Goal: Task Accomplishment & Management: Manage account settings

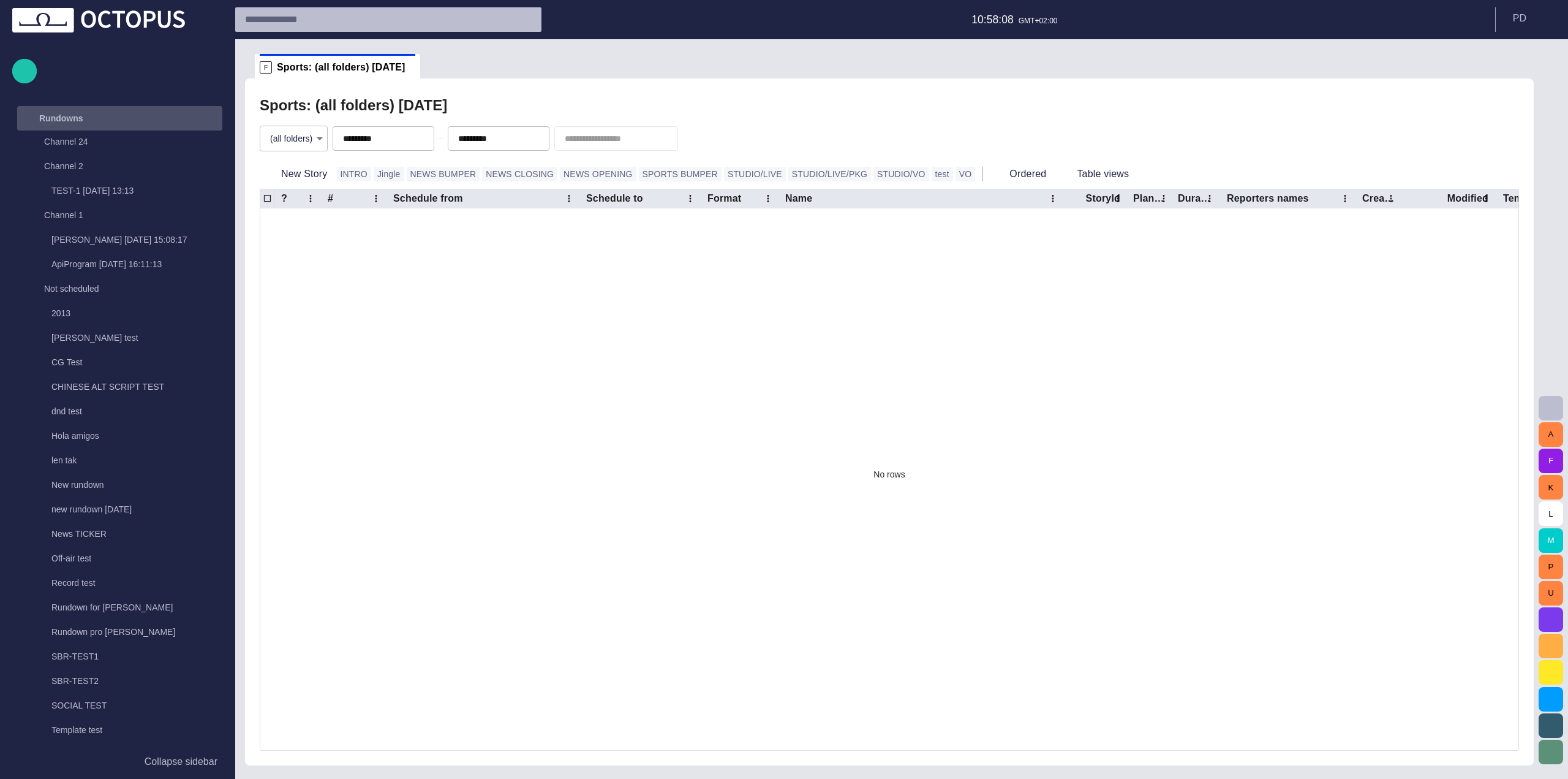
click at [150, 124] on div "Rundowns" at bounding box center [109, 119] width 178 height 20
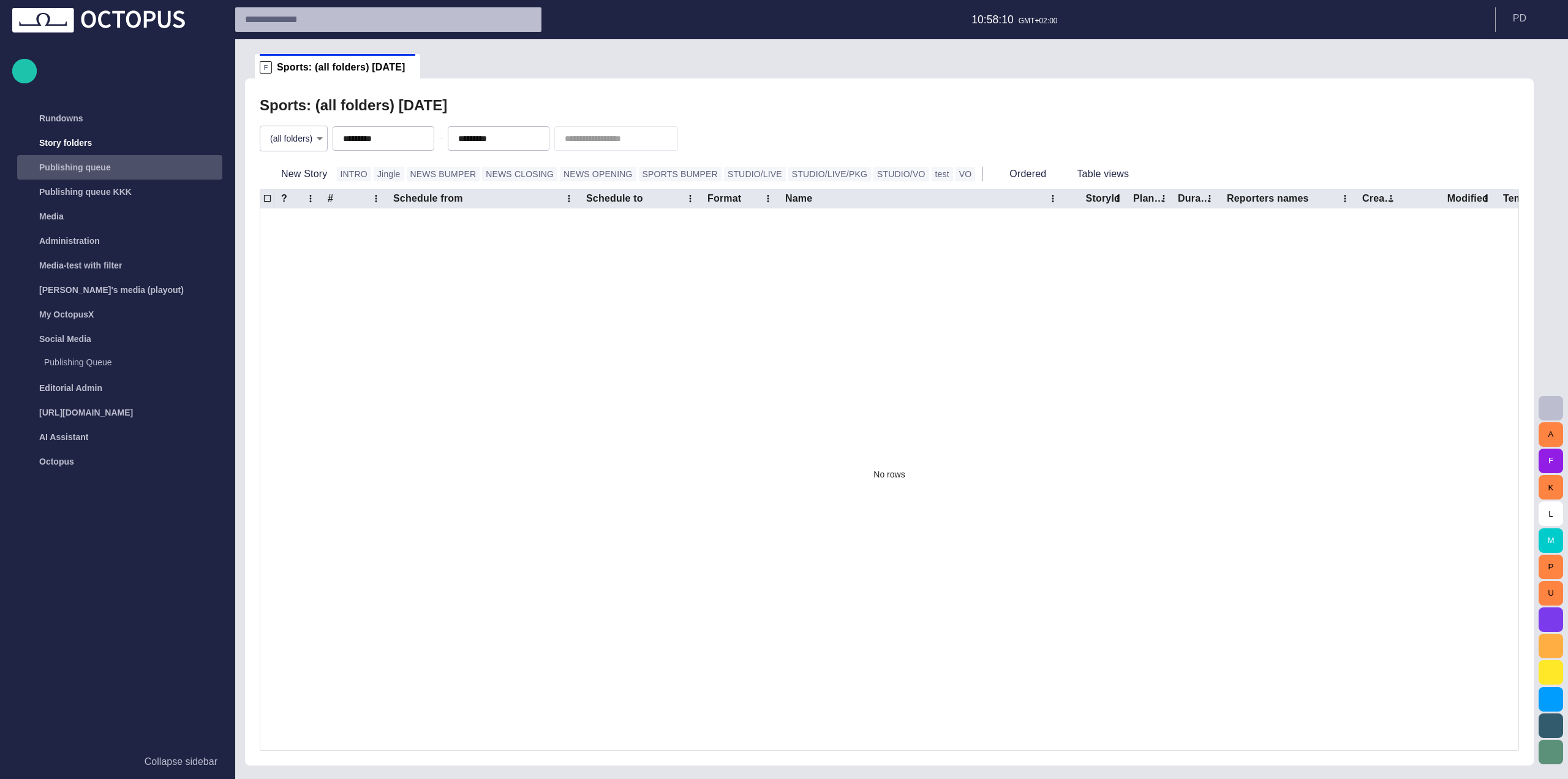
click at [143, 166] on div "Publishing queue" at bounding box center [121, 168] width 203 height 20
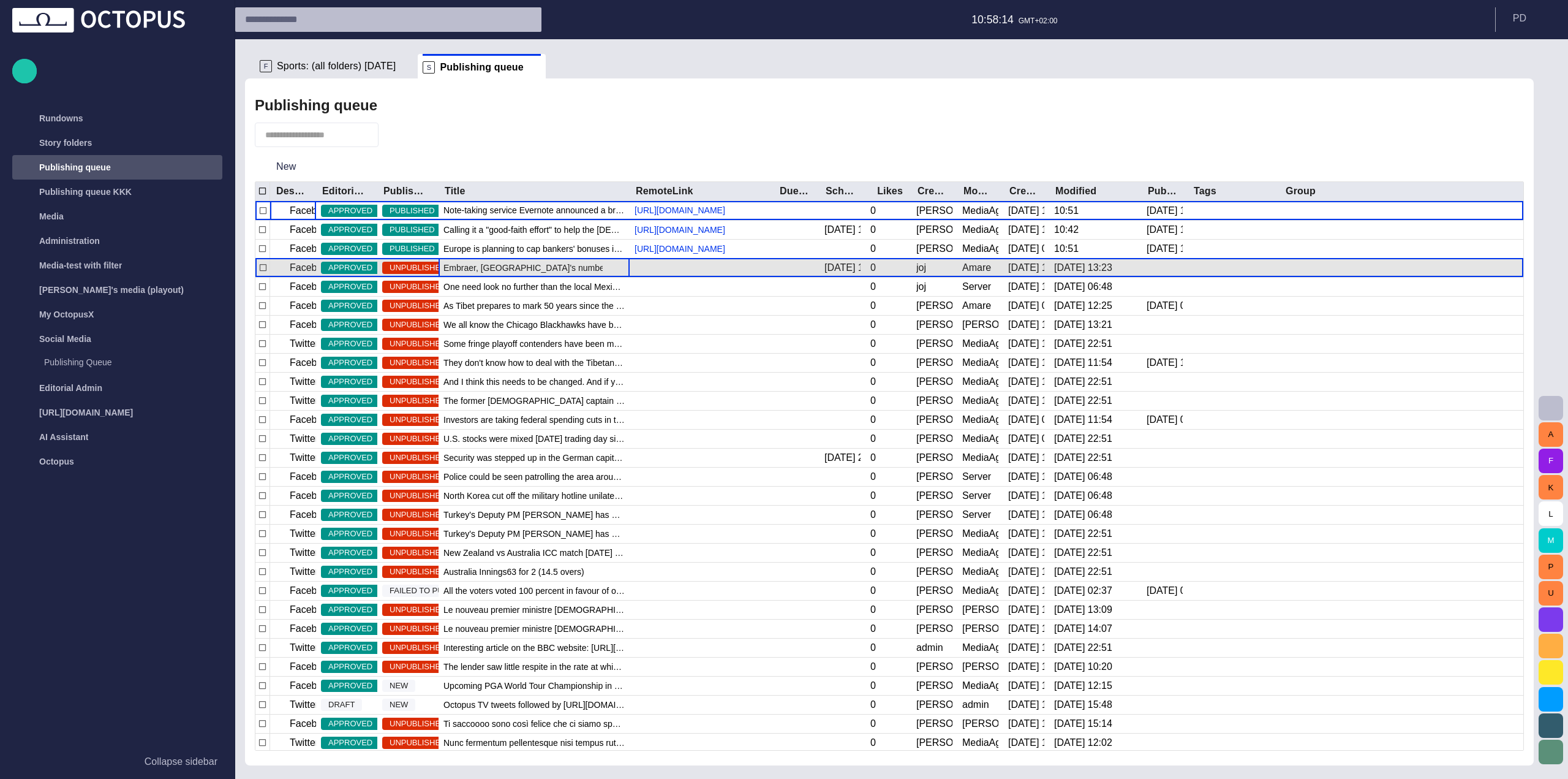
click at [534, 272] on span "Embraer, [GEOGRAPHIC_DATA]'s number one exporter of manufactured goods," at bounding box center [534, 268] width 181 height 12
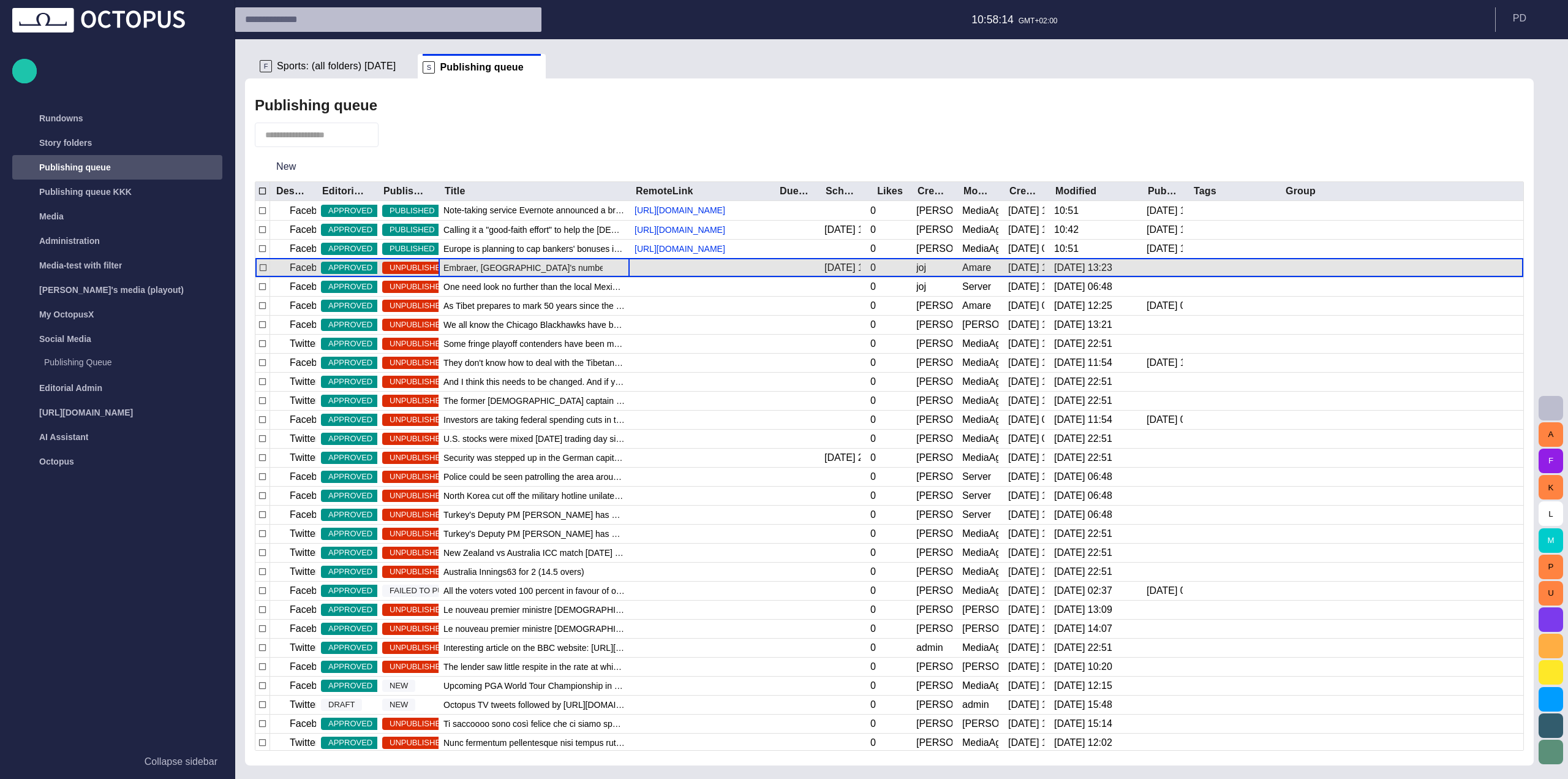
click at [534, 273] on span "Embraer, [GEOGRAPHIC_DATA]'s number one exporter of manufactured goods," at bounding box center [534, 268] width 181 height 12
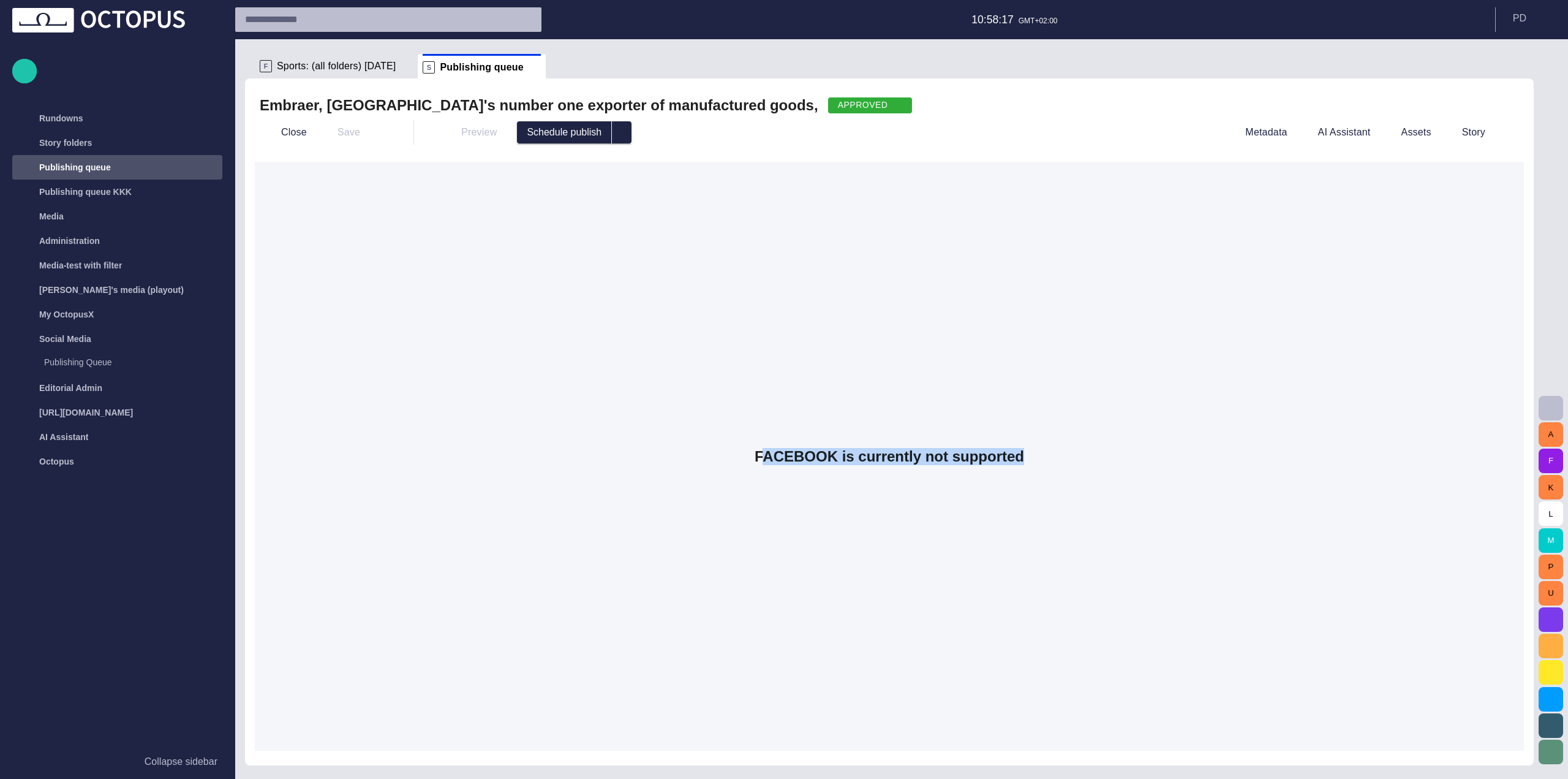
drag, startPoint x: 777, startPoint y: 455, endPoint x: 1037, endPoint y: 474, distance: 260.7
click at [1037, 474] on div "FACEBOOK is currently not supported" at bounding box center [889, 456] width 1269 height 589
click at [616, 134] on span "select publish option" at bounding box center [621, 132] width 10 height 10
click at [435, 148] on div "Embraer, [GEOGRAPHIC_DATA]'s number one exporter of manufactured goods, APPROVE…" at bounding box center [889, 421] width 1289 height 687
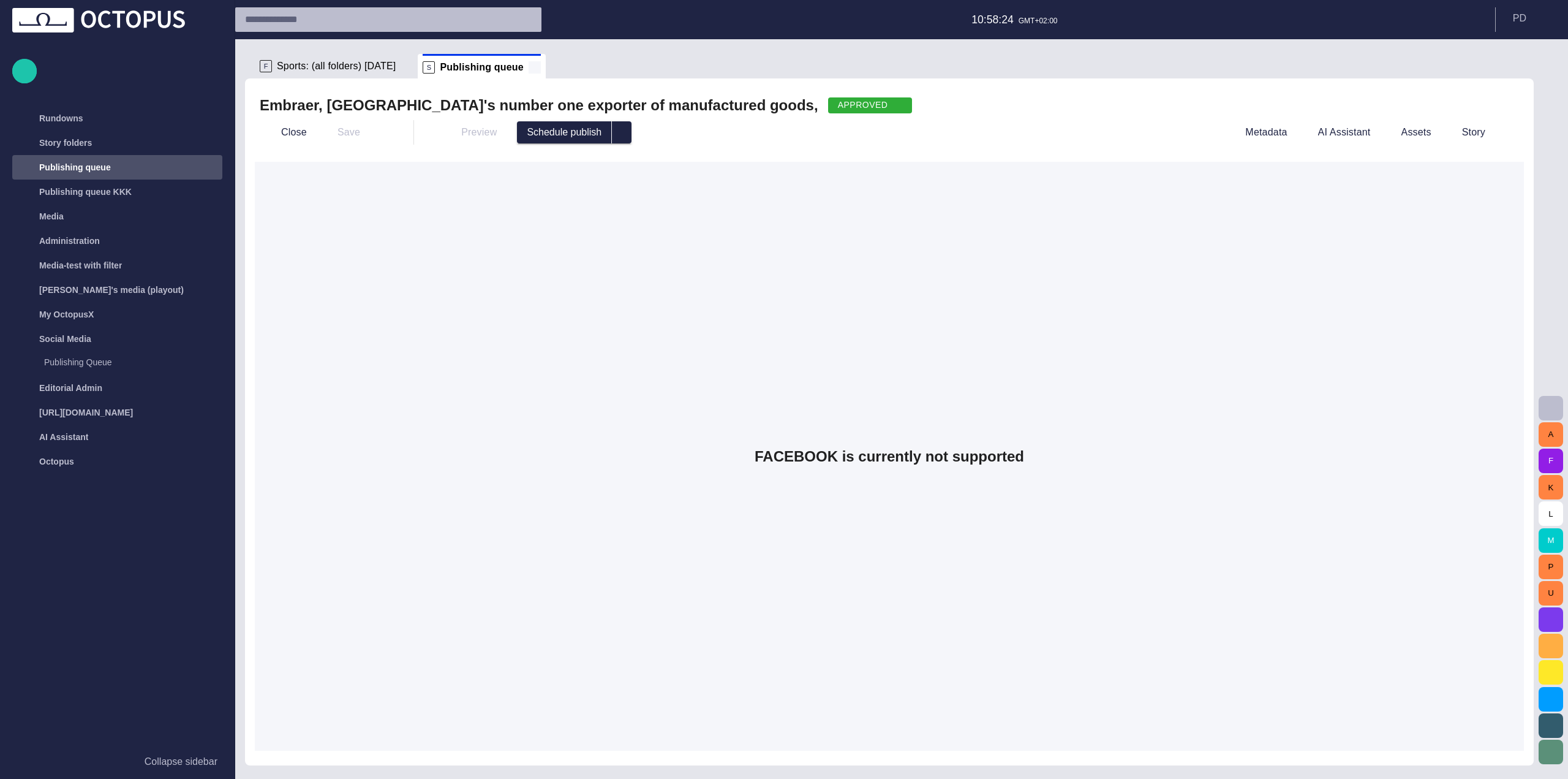
click at [528, 71] on span at bounding box center [534, 67] width 12 height 12
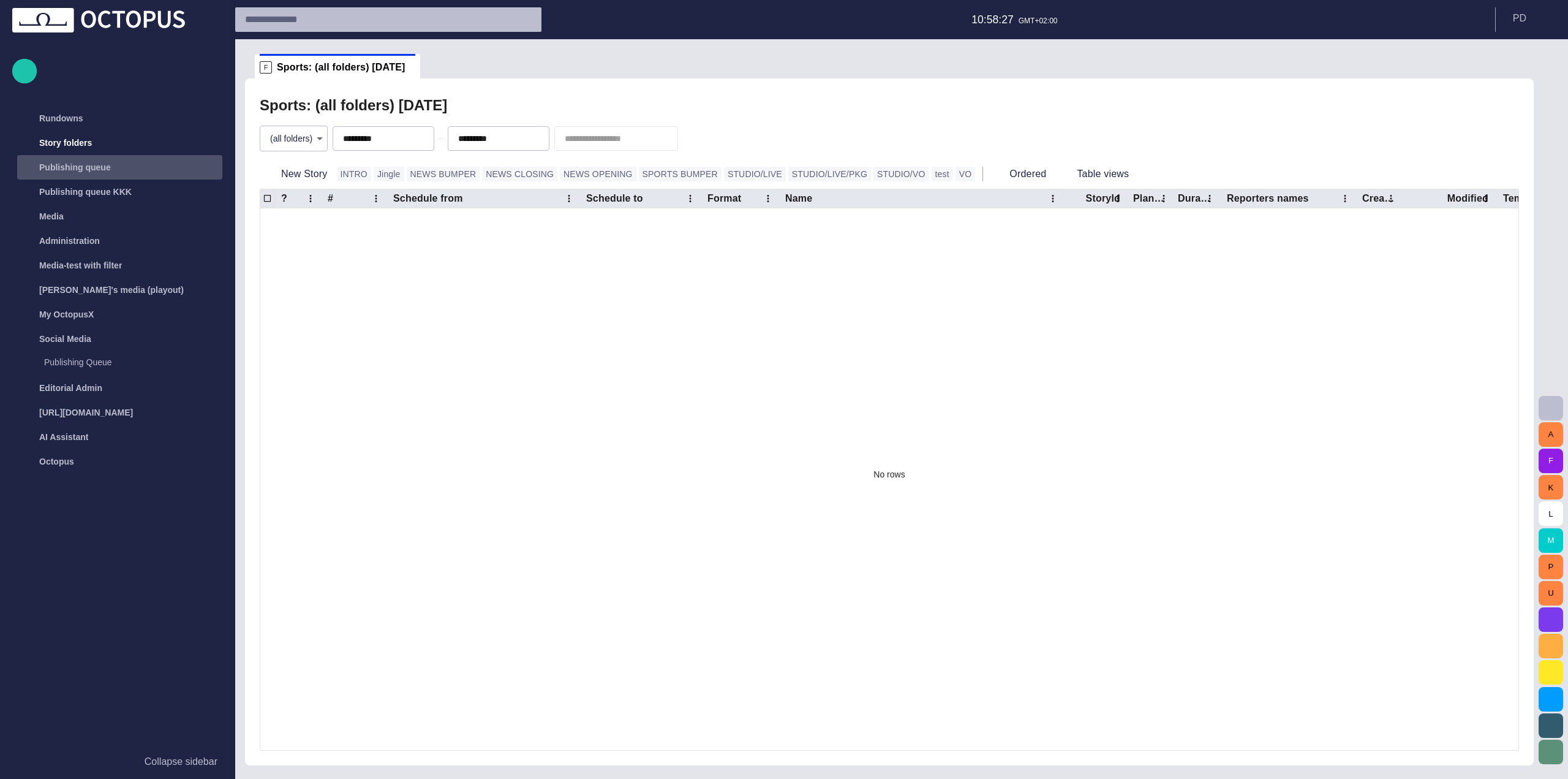
click at [104, 168] on div "Publishing queue" at bounding box center [121, 168] width 203 height 20
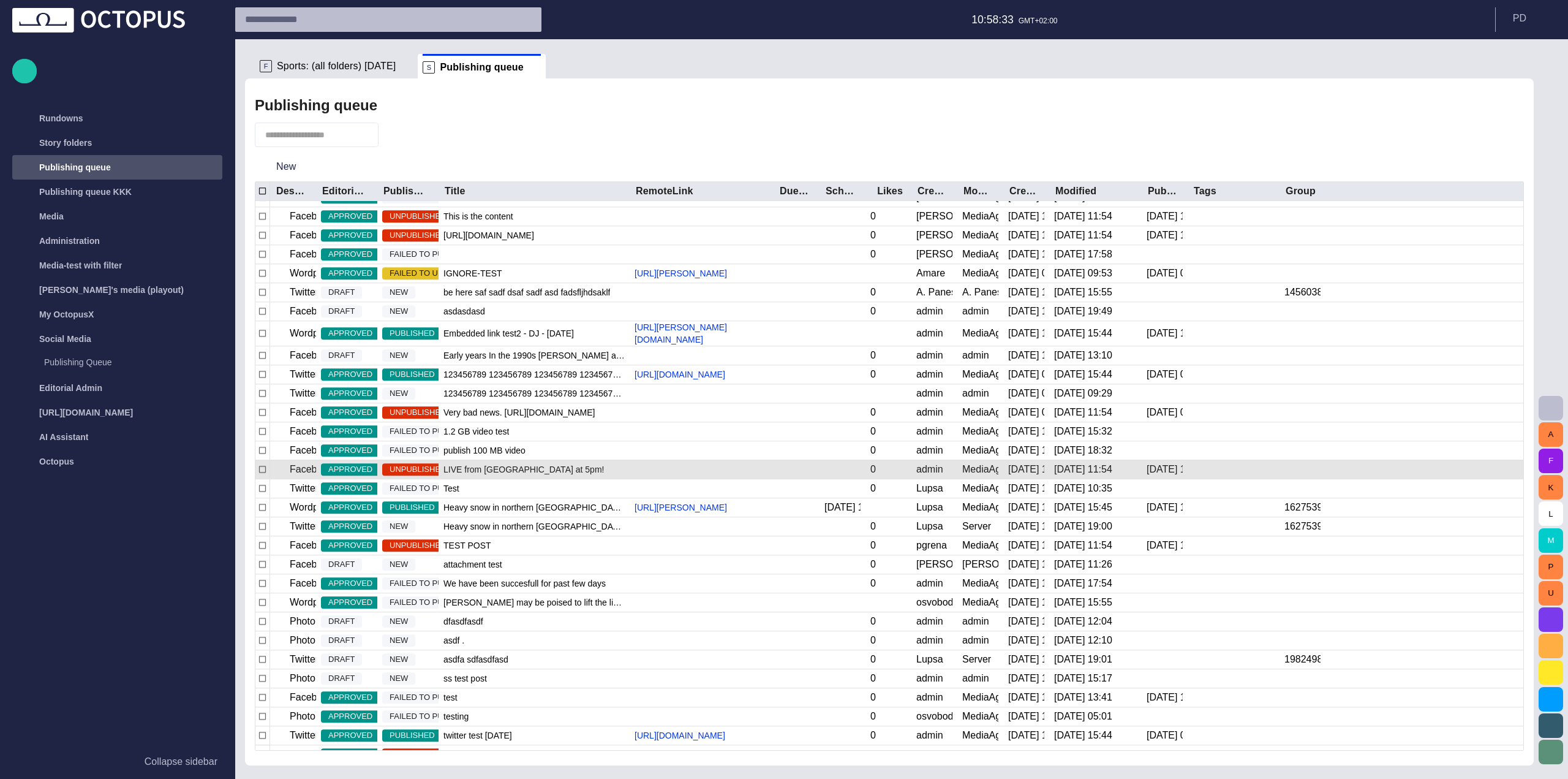
scroll to position [2665, 0]
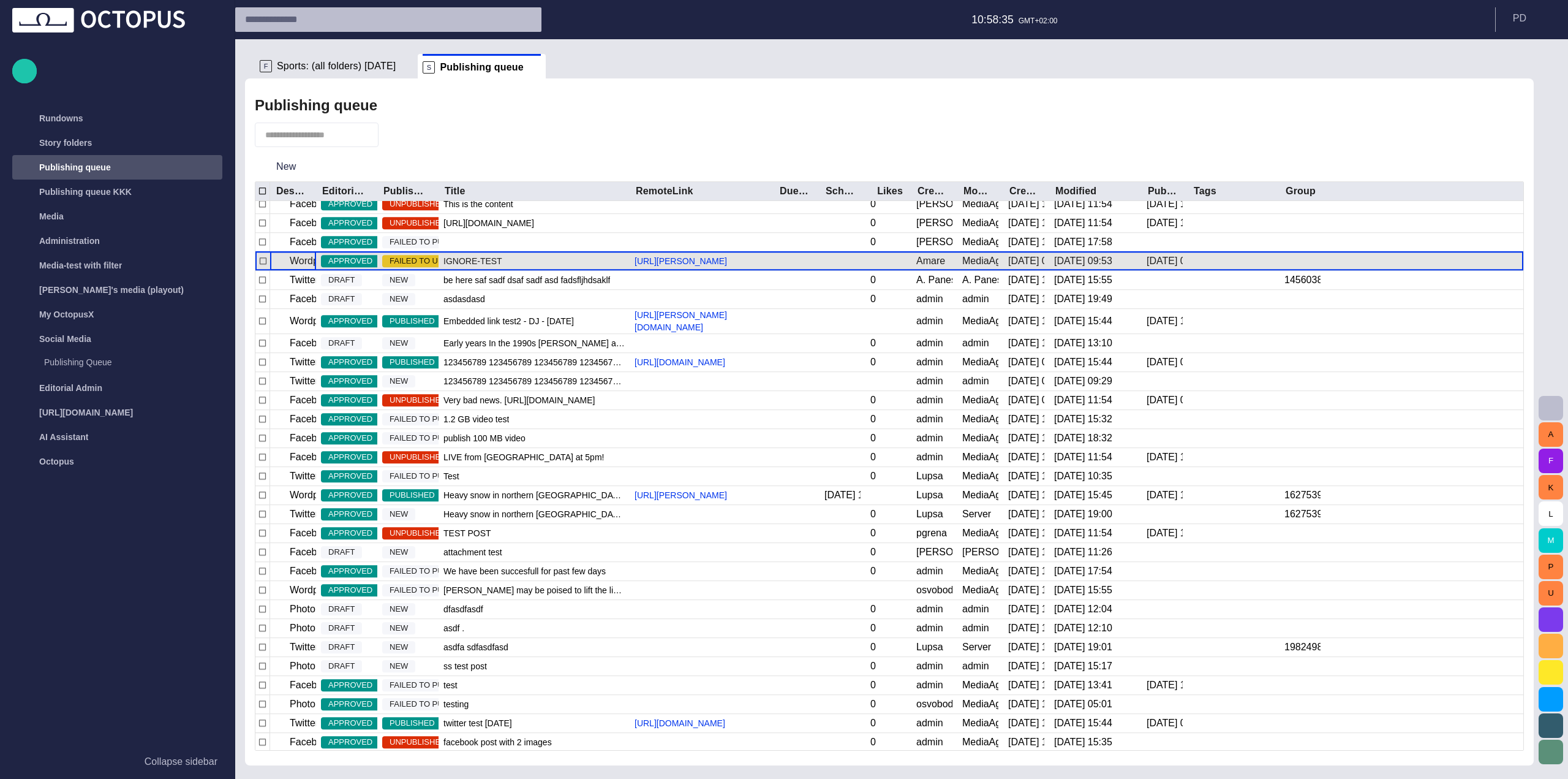
click at [307, 268] on p "Wordpress Reunion" at bounding box center [332, 261] width 86 height 15
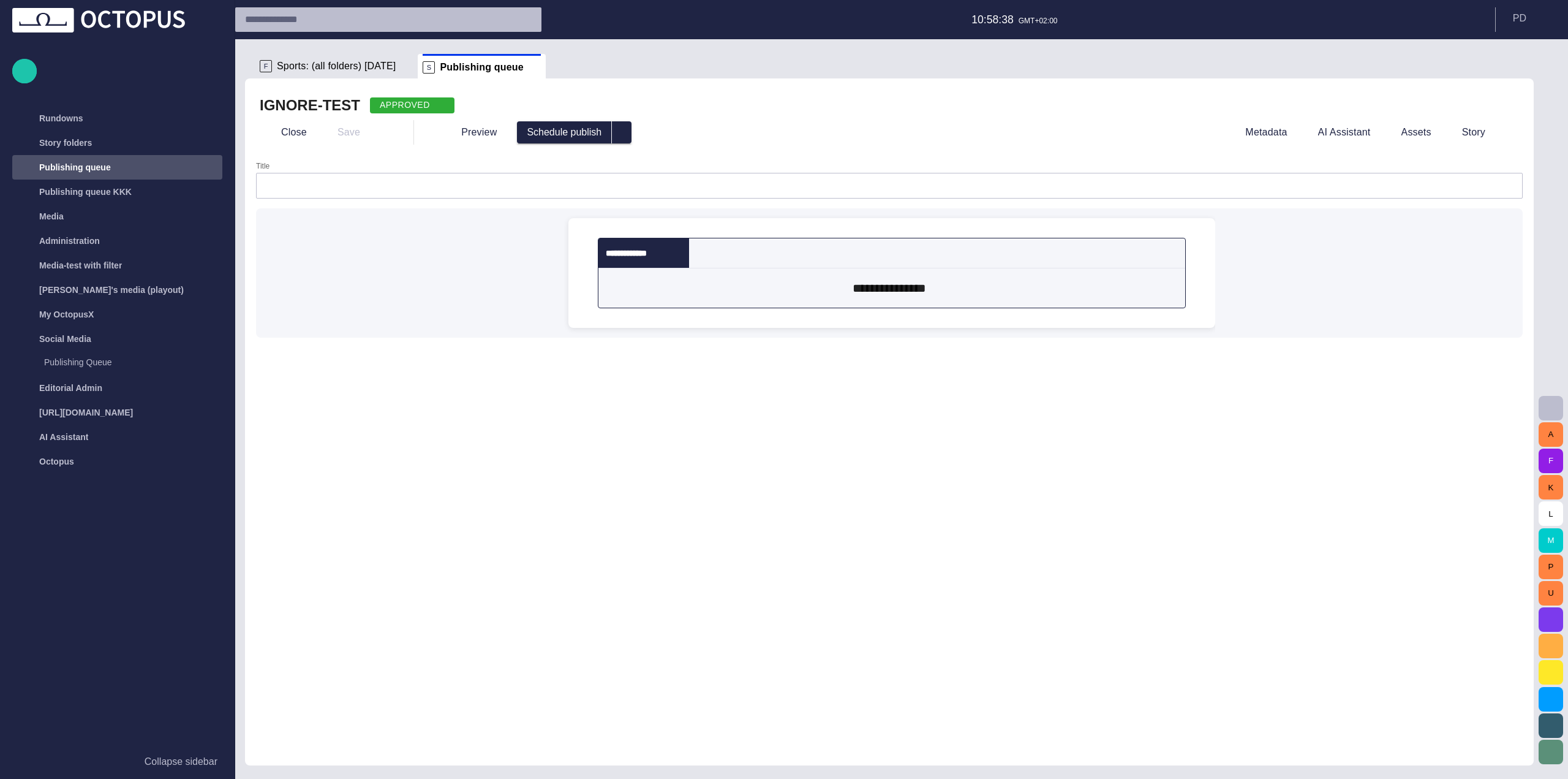
click at [685, 252] on div "**********" at bounding box center [644, 253] width 91 height 29
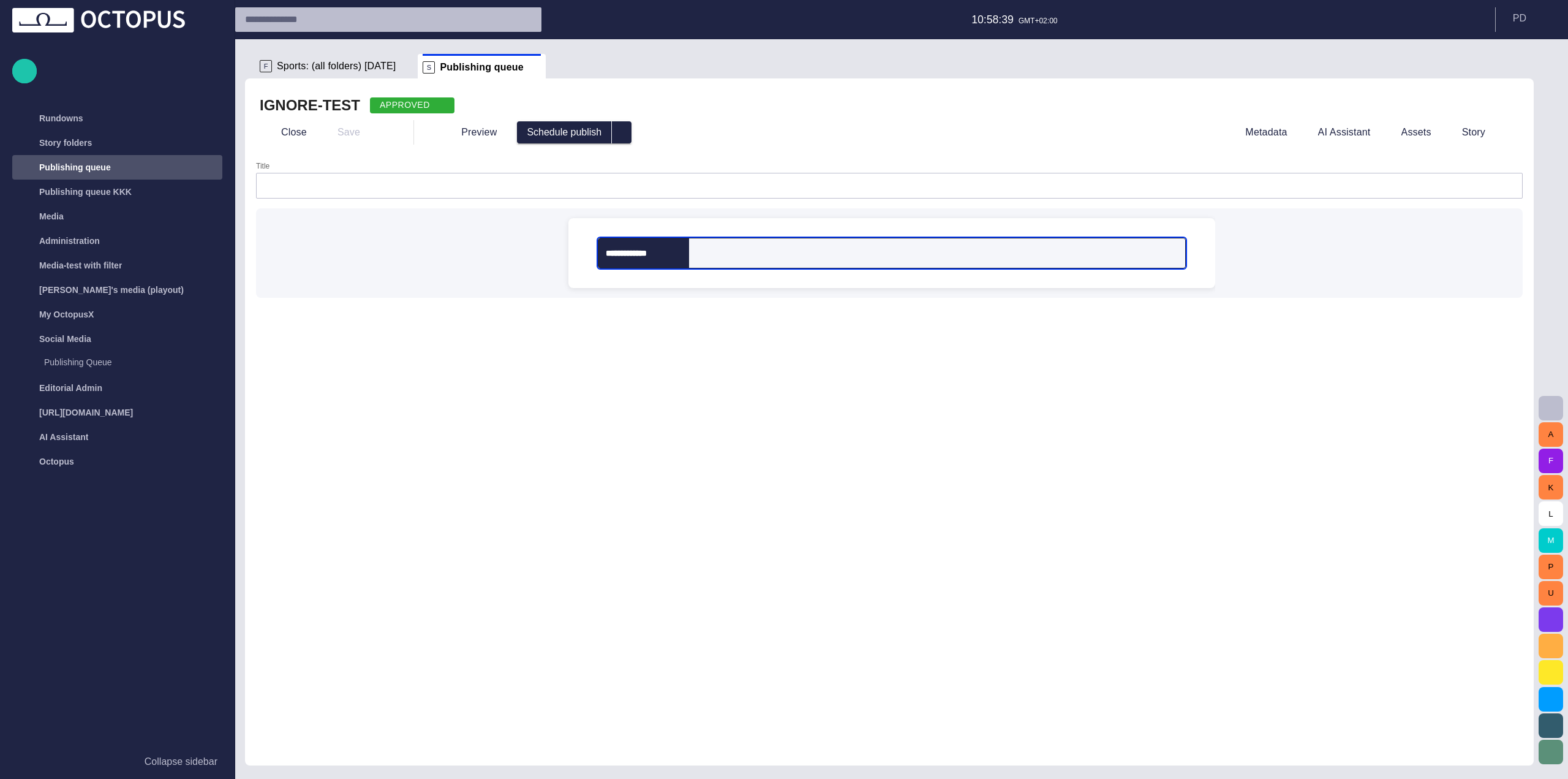
click at [683, 252] on span at bounding box center [679, 253] width 10 height 10
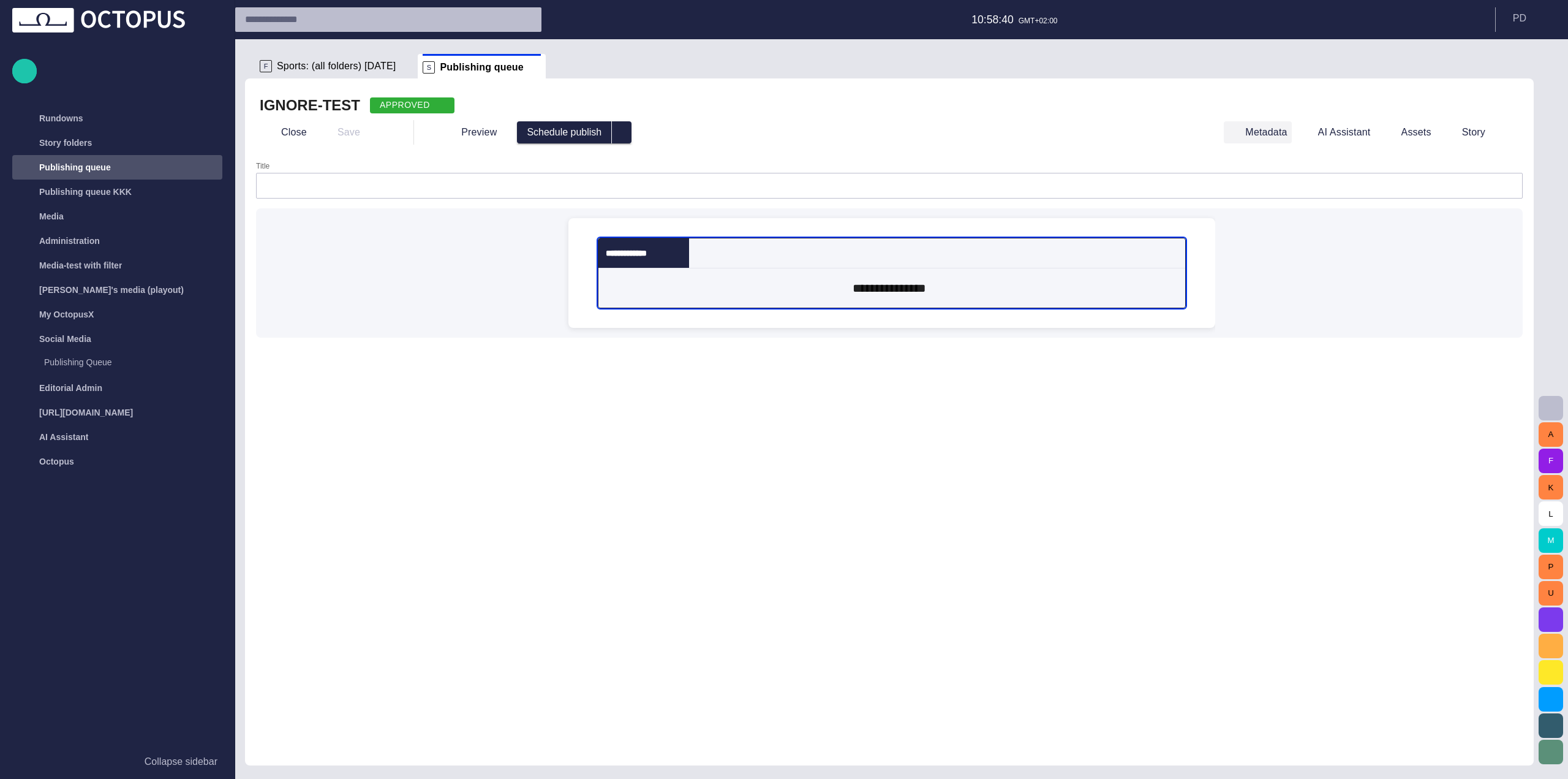
click at [1283, 134] on button "Metadata" at bounding box center [1257, 132] width 68 height 22
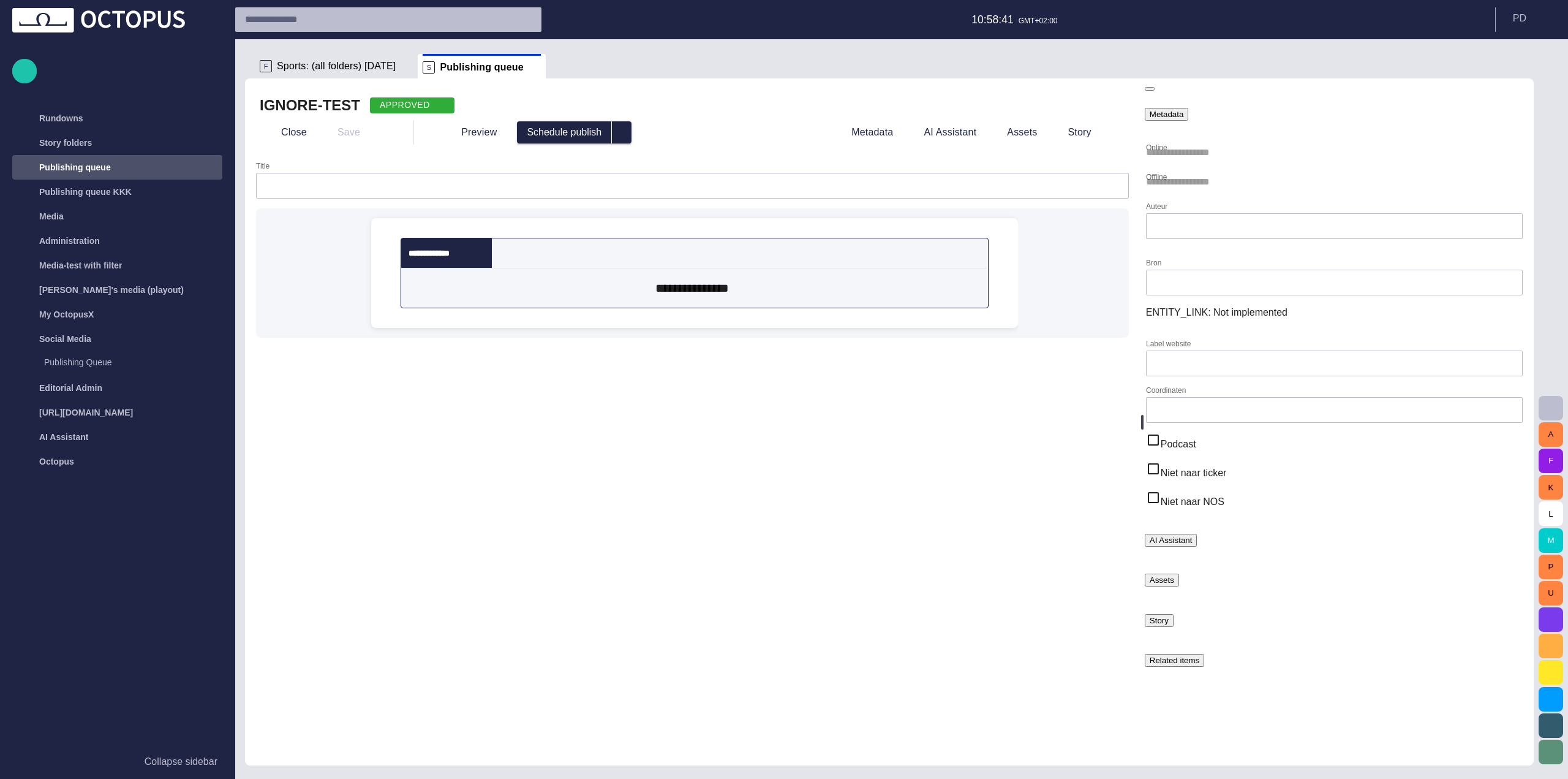
click at [1197, 534] on button "AI Assistant" at bounding box center [1171, 540] width 53 height 13
click at [1174, 609] on div "Assets" at bounding box center [1161, 614] width 24 height 9
click at [1204, 723] on button "Related items" at bounding box center [1175, 729] width 60 height 13
click at [1169, 684] on div "Story" at bounding box center [1159, 689] width 19 height 9
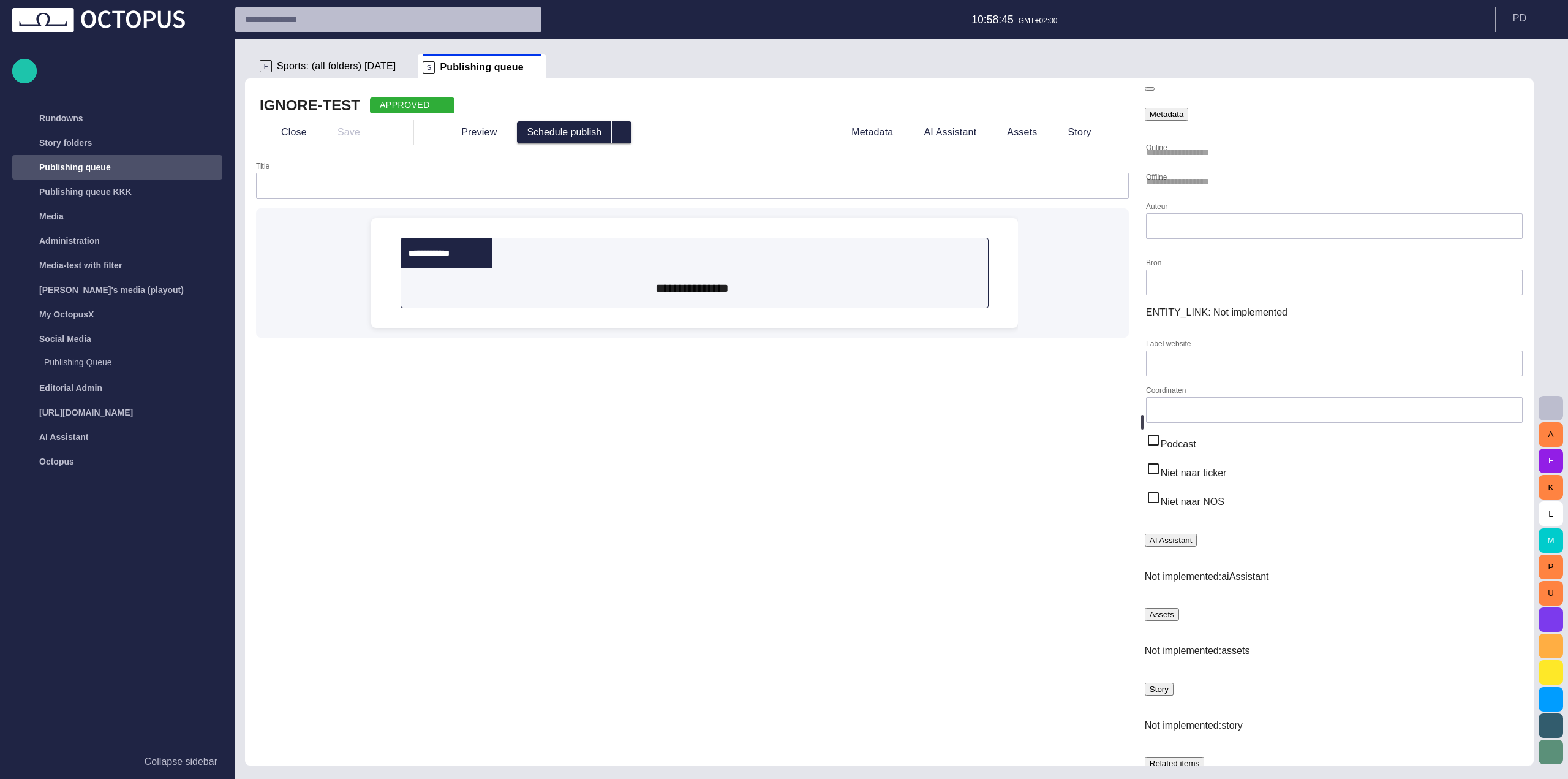
click at [1200, 758] on div "Related items" at bounding box center [1175, 763] width 50 height 9
click at [951, 136] on button "AI Assistant" at bounding box center [941, 132] width 78 height 22
click at [1117, 134] on span "button" at bounding box center [1112, 132] width 12 height 12
click at [1117, 778] on div at bounding box center [784, 788] width 1568 height 0
click at [1113, 134] on span "button" at bounding box center [1112, 132] width 12 height 12
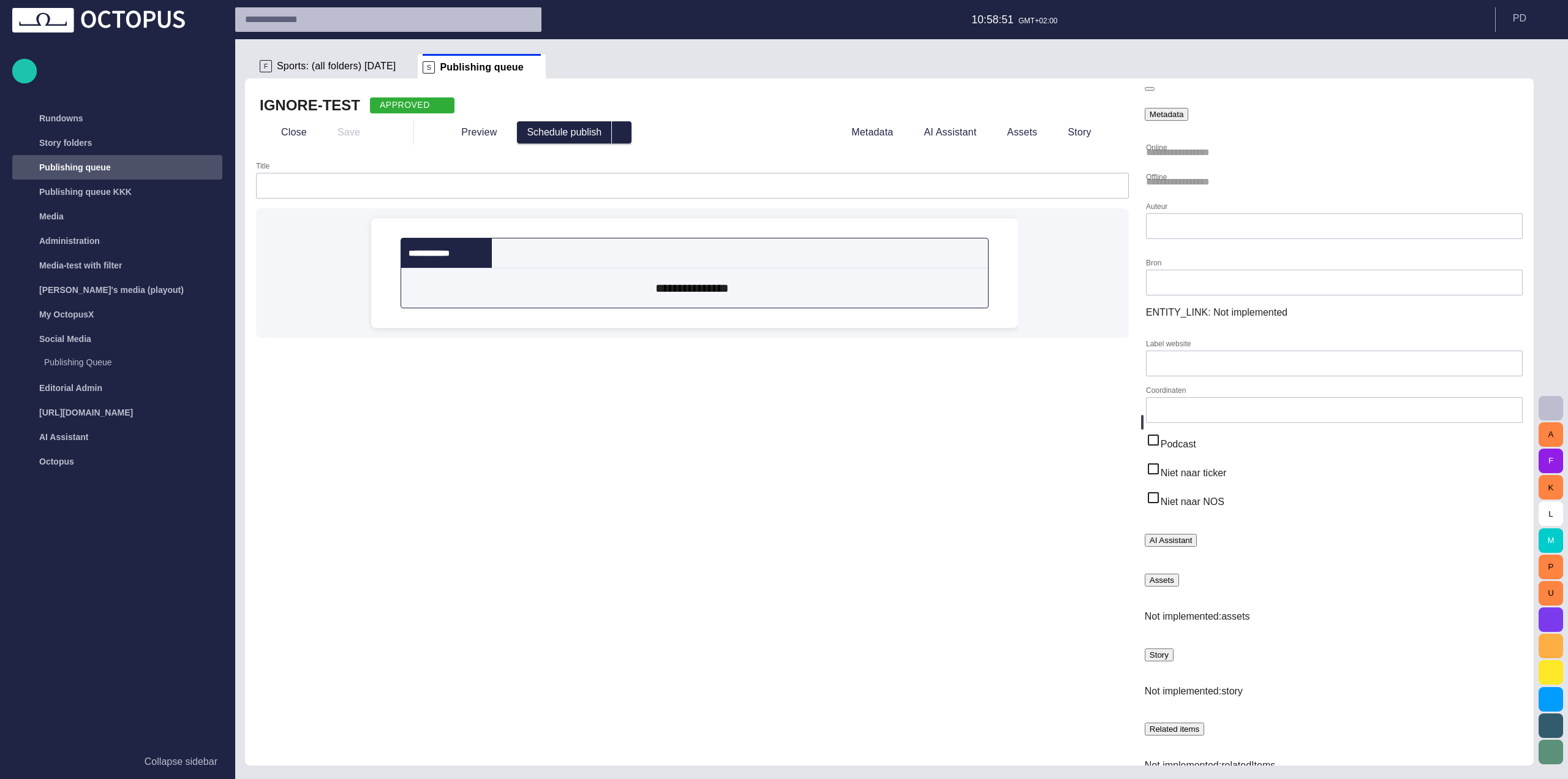
click at [1106, 778] on div at bounding box center [784, 788] width 1568 height 0
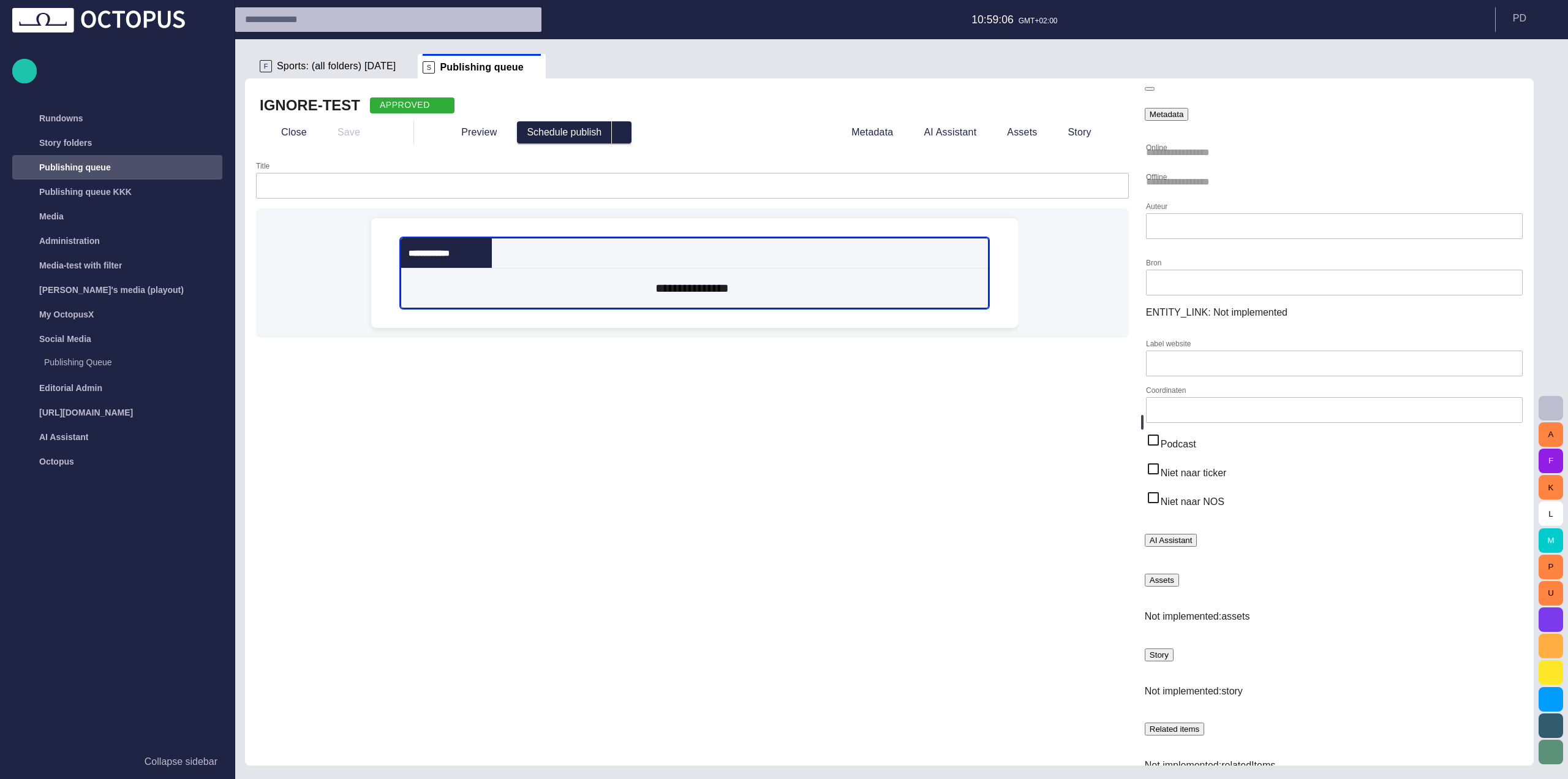
click at [477, 250] on div "**********" at bounding box center [439, 253] width 76 height 12
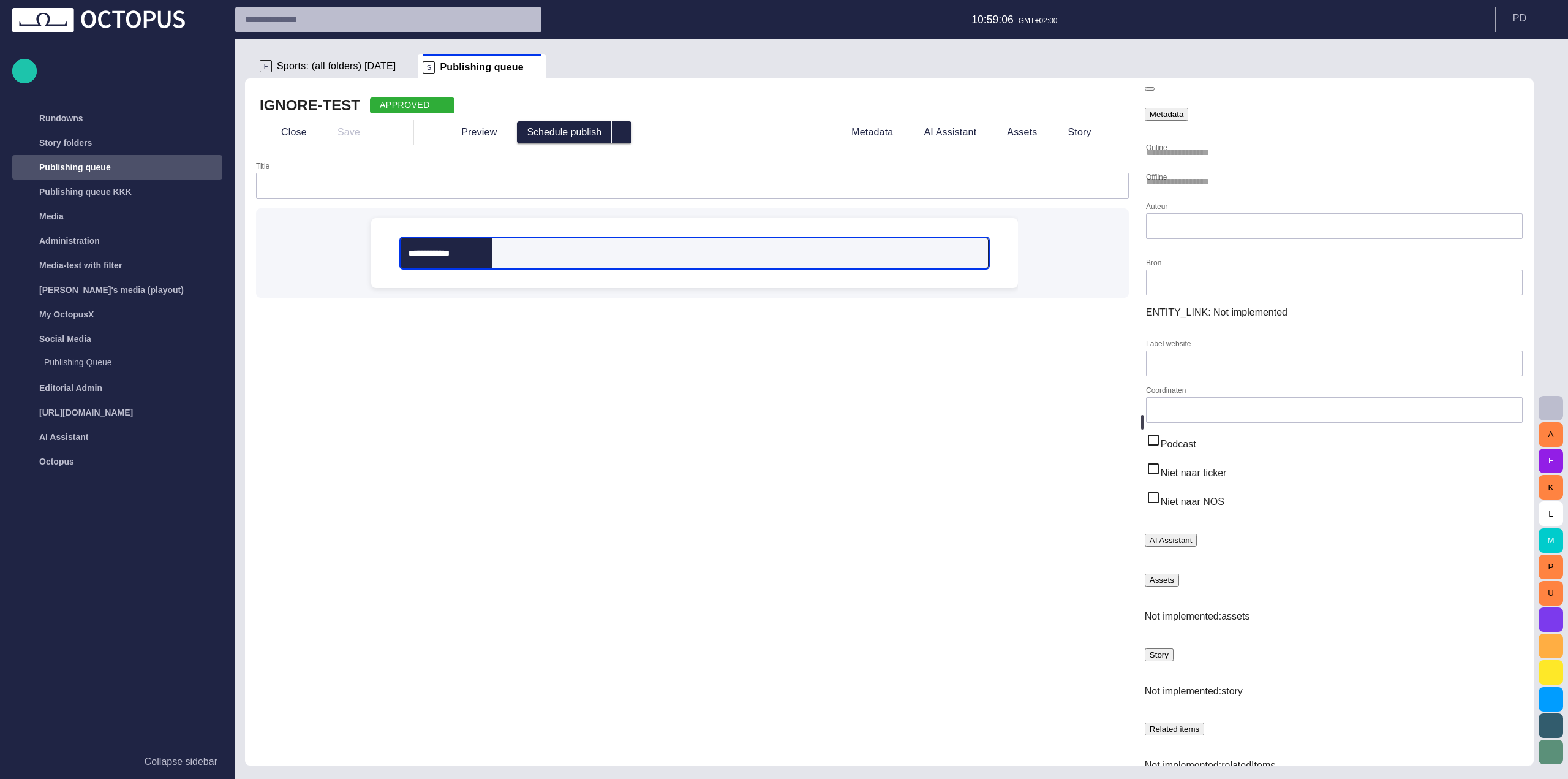
click at [477, 248] on div "**********" at bounding box center [439, 253] width 76 height 12
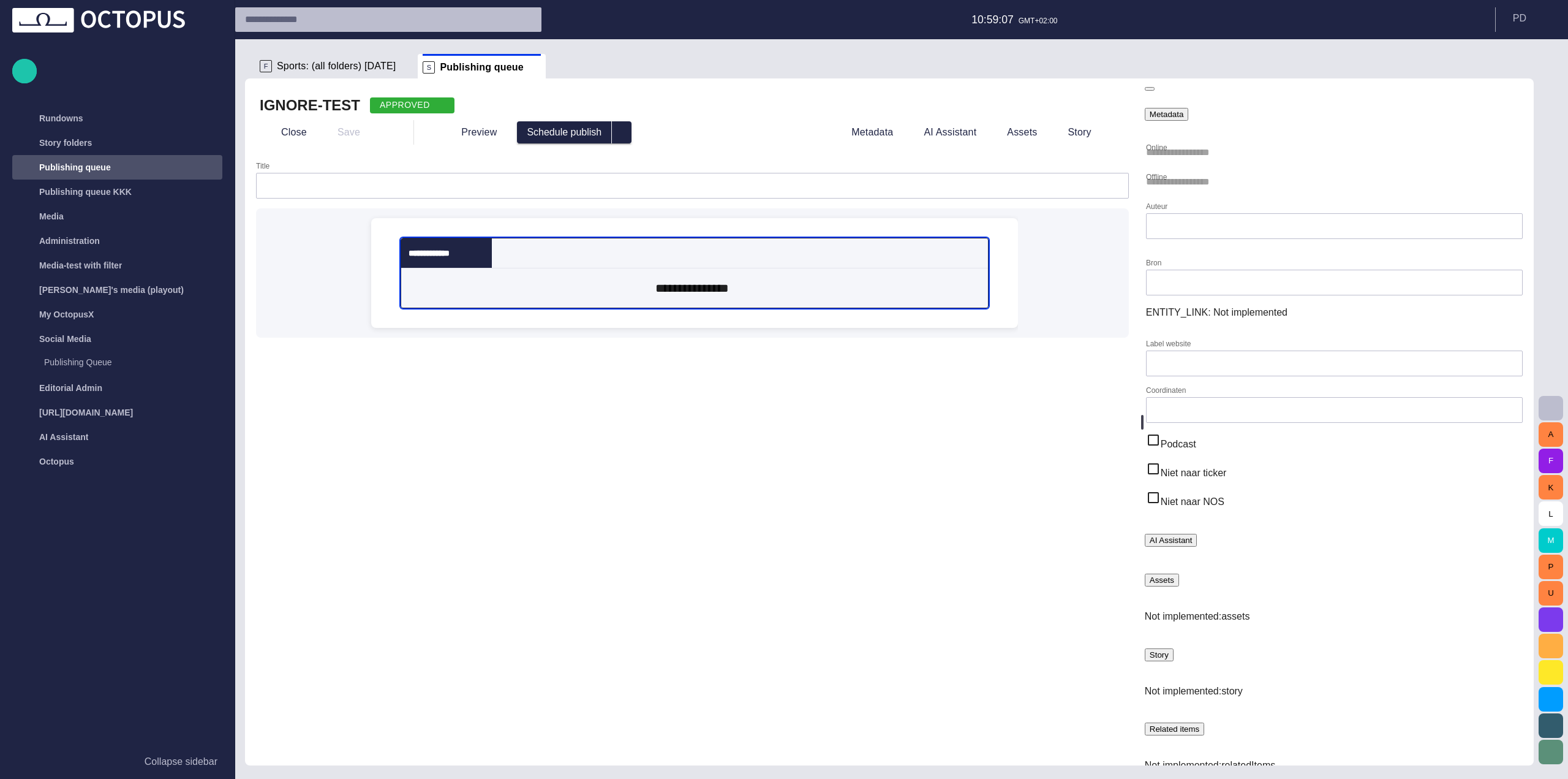
click at [477, 248] on div "**********" at bounding box center [439, 253] width 76 height 12
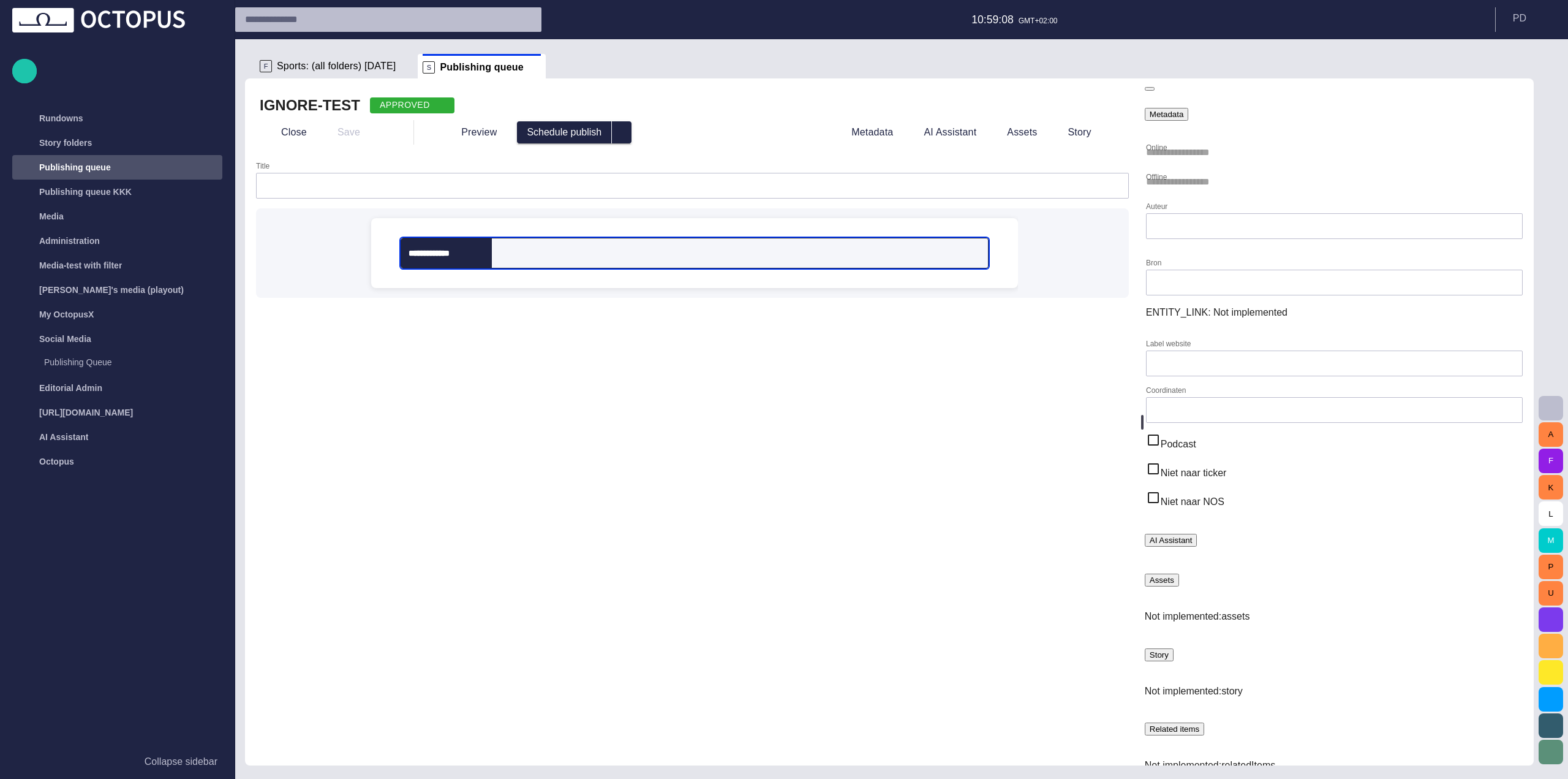
click at [575, 186] on input "Title" at bounding box center [692, 185] width 852 height 12
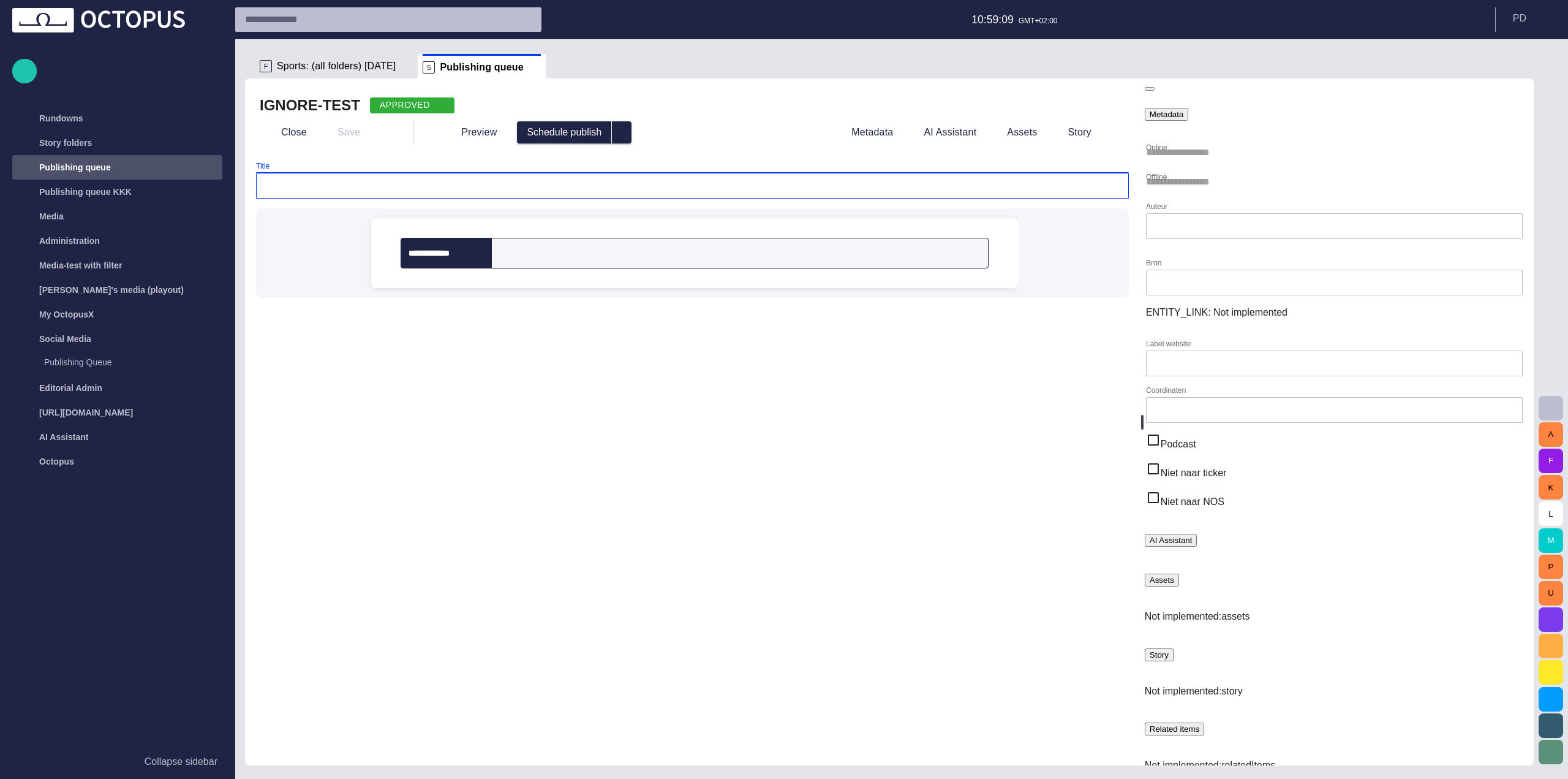
click at [771, 153] on div "**********" at bounding box center [692, 421] width 895 height 687
click at [612, 127] on button "select publish option" at bounding box center [622, 132] width 20 height 22
click at [493, 105] on div "IGNORE-TEST APPROVED" at bounding box center [692, 105] width 865 height 20
click at [472, 130] on button "Preview" at bounding box center [470, 132] width 74 height 22
click at [435, 109] on span "button" at bounding box center [440, 105] width 10 height 10
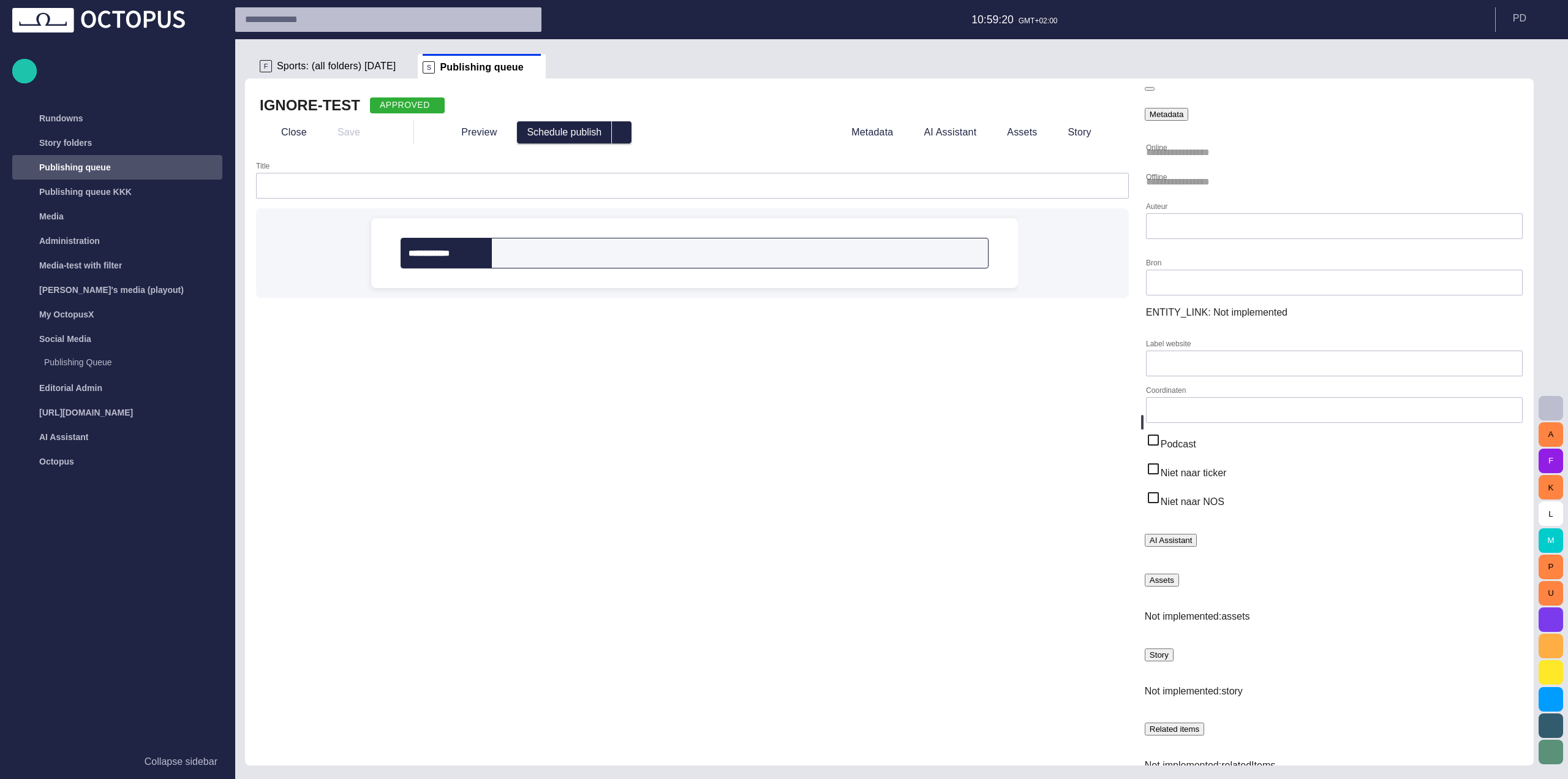
click at [397, 99] on div "READY" at bounding box center [392, 105] width 44 height 13
click at [403, 109] on span "button" at bounding box center [407, 104] width 10 height 10
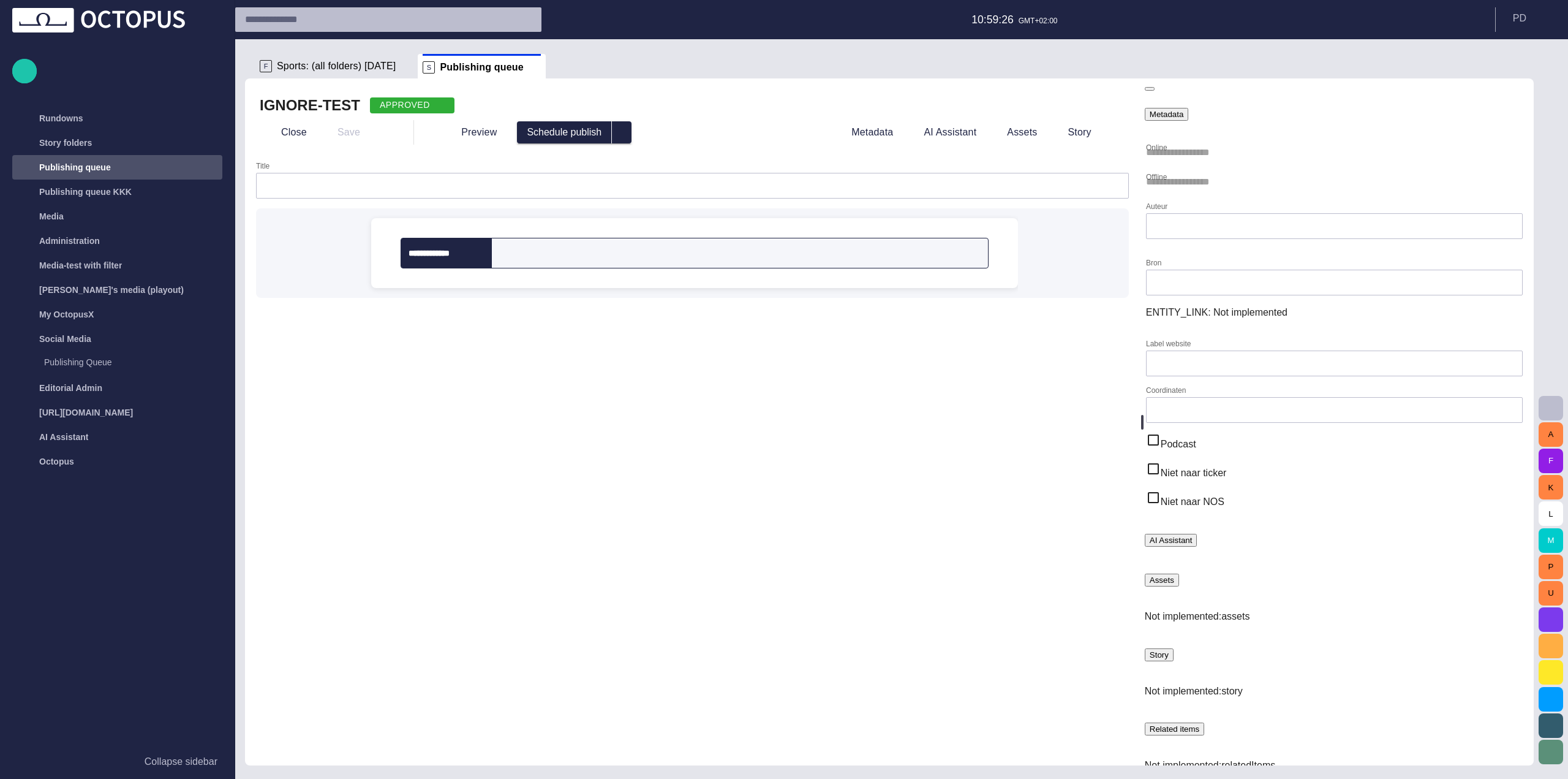
click at [657, 95] on div "IGNORE-TEST APPROVED" at bounding box center [692, 105] width 865 height 20
click at [616, 129] on span "select publish option" at bounding box center [621, 132] width 10 height 10
click at [1047, 160] on div "**********" at bounding box center [692, 421] width 895 height 687
click at [1113, 133] on span "button" at bounding box center [1112, 132] width 12 height 12
click at [1052, 778] on div at bounding box center [784, 788] width 1568 height 0
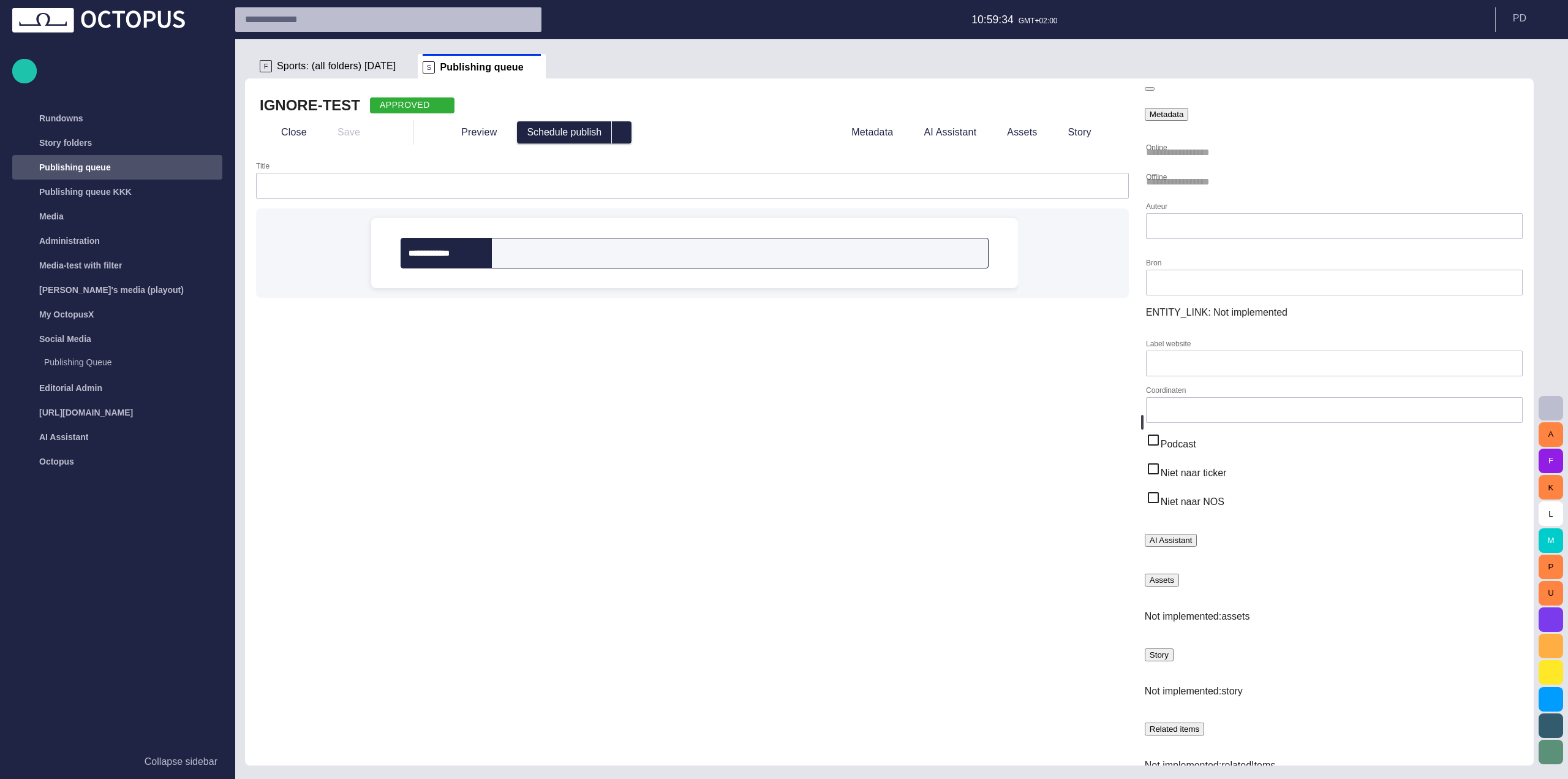
click at [1174, 576] on div "Assets" at bounding box center [1161, 580] width 24 height 9
click at [1284, 320] on div "ENTITY_LINK : Not implemented" at bounding box center [1334, 313] width 377 height 15
drag, startPoint x: 1289, startPoint y: 399, endPoint x: 1291, endPoint y: 407, distance: 8.2
click at [1197, 534] on button "AI Assistant" at bounding box center [1171, 540] width 53 height 13
click at [1173, 649] on button "Story" at bounding box center [1159, 654] width 28 height 13
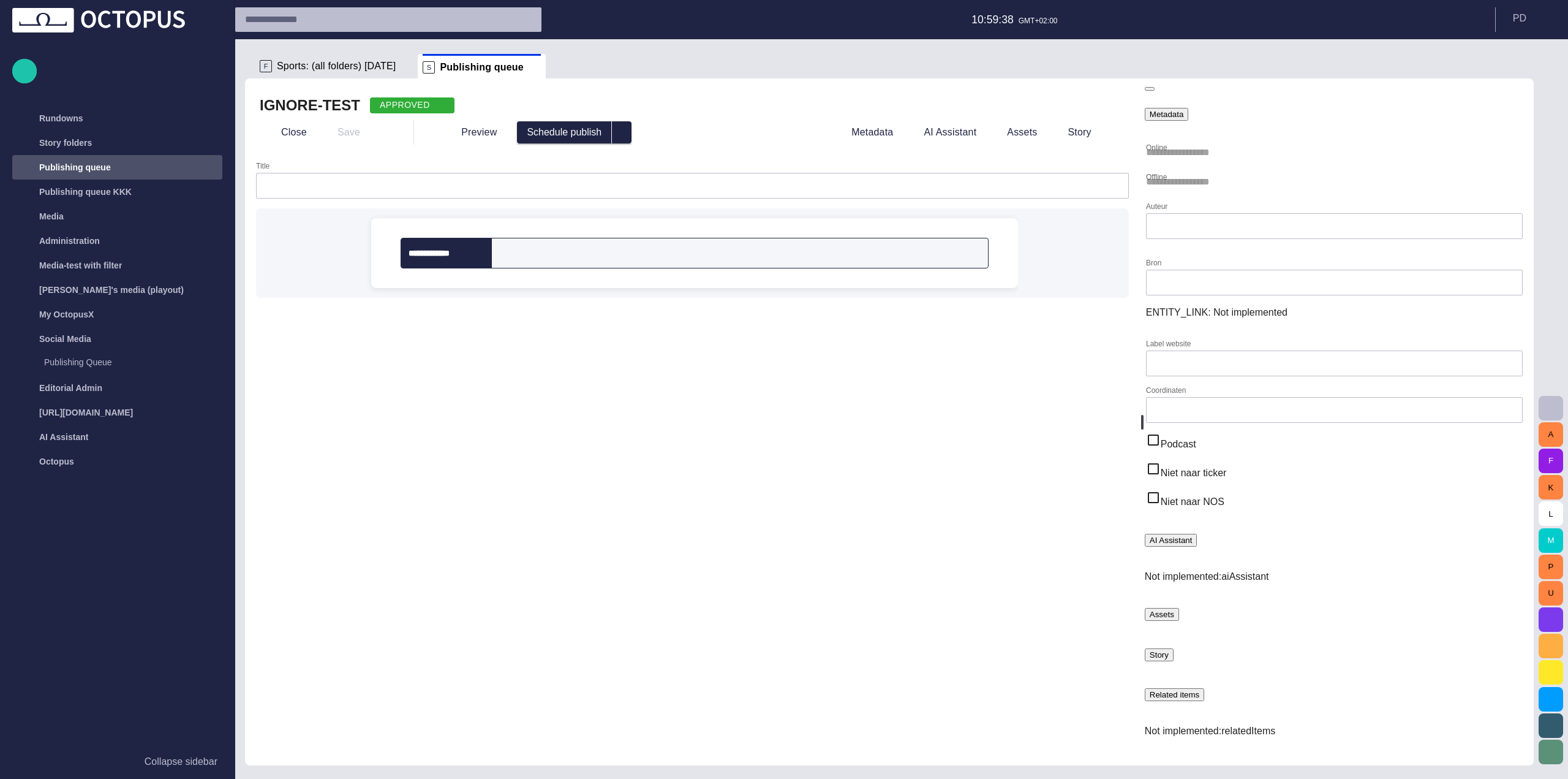
click at [1174, 609] on div "Assets" at bounding box center [1161, 614] width 24 height 9
click at [1173, 682] on button "Story" at bounding box center [1159, 688] width 28 height 13
drag, startPoint x: 1058, startPoint y: 95, endPoint x: 1091, endPoint y: 499, distance: 405.3
click at [1104, 502] on div "**********" at bounding box center [692, 421] width 895 height 687
click at [1091, 499] on form "**********" at bounding box center [693, 456] width 873 height 589
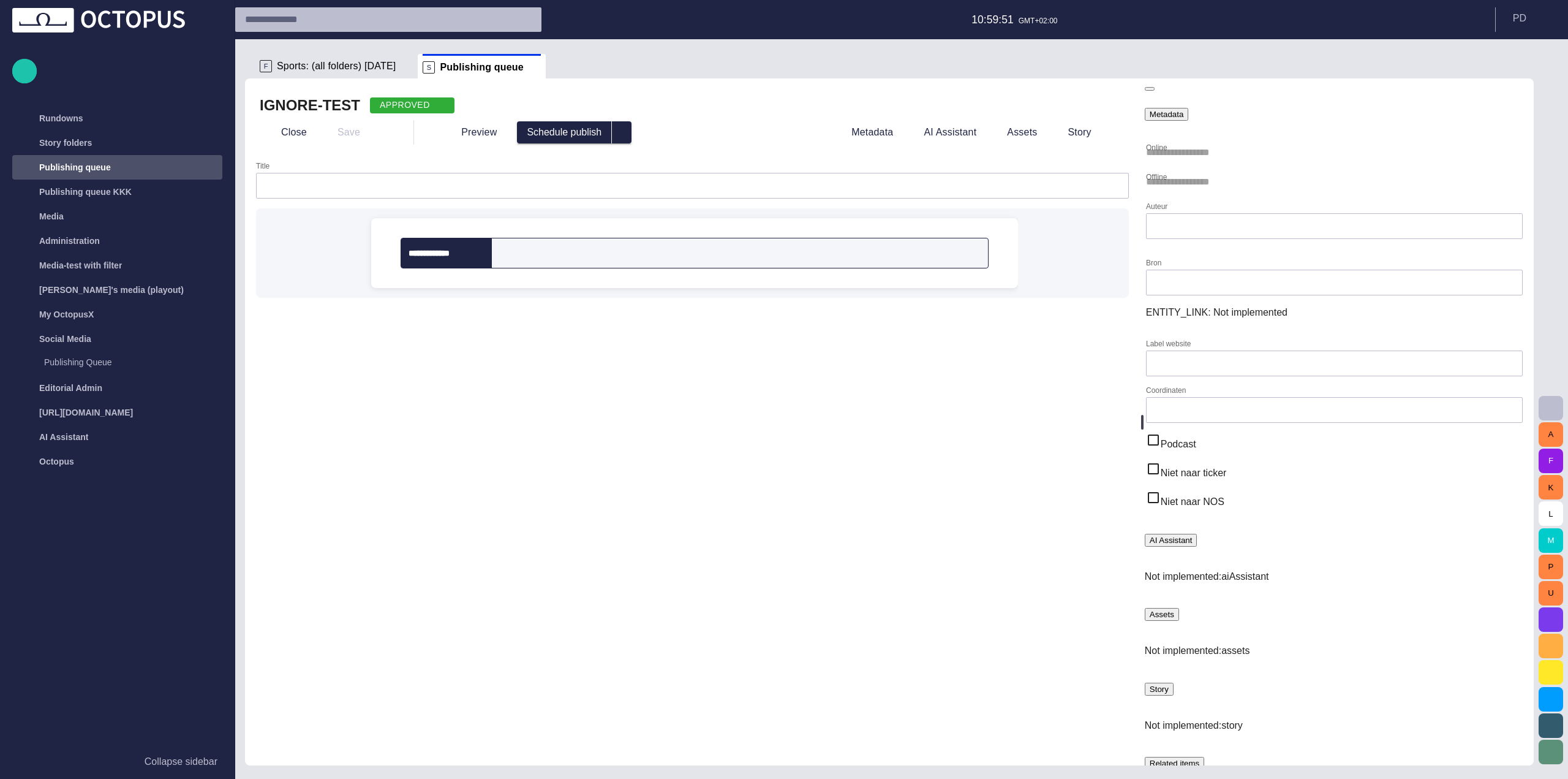
drag, startPoint x: 891, startPoint y: 92, endPoint x: 934, endPoint y: 360, distance: 271.4
click at [942, 325] on div "**********" at bounding box center [692, 421] width 895 height 687
click at [886, 424] on form "**********" at bounding box center [693, 456] width 873 height 589
